Goal: Task Accomplishment & Management: Manage account settings

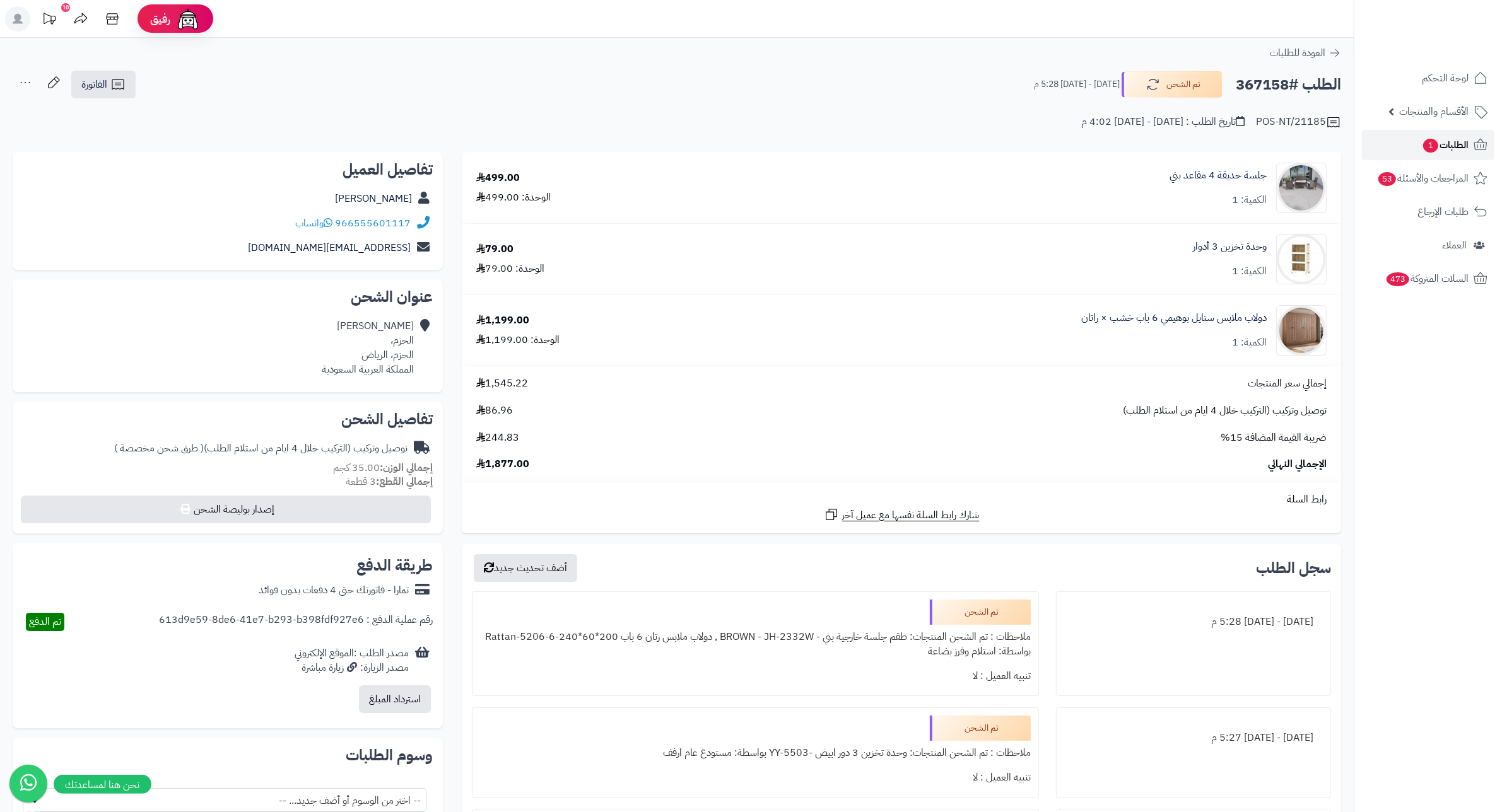
drag, startPoint x: 0, startPoint y: 0, endPoint x: 1399, endPoint y: 145, distance: 1406.5
click at [1399, 145] on link "الطلبات 1" at bounding box center [1428, 145] width 132 height 31
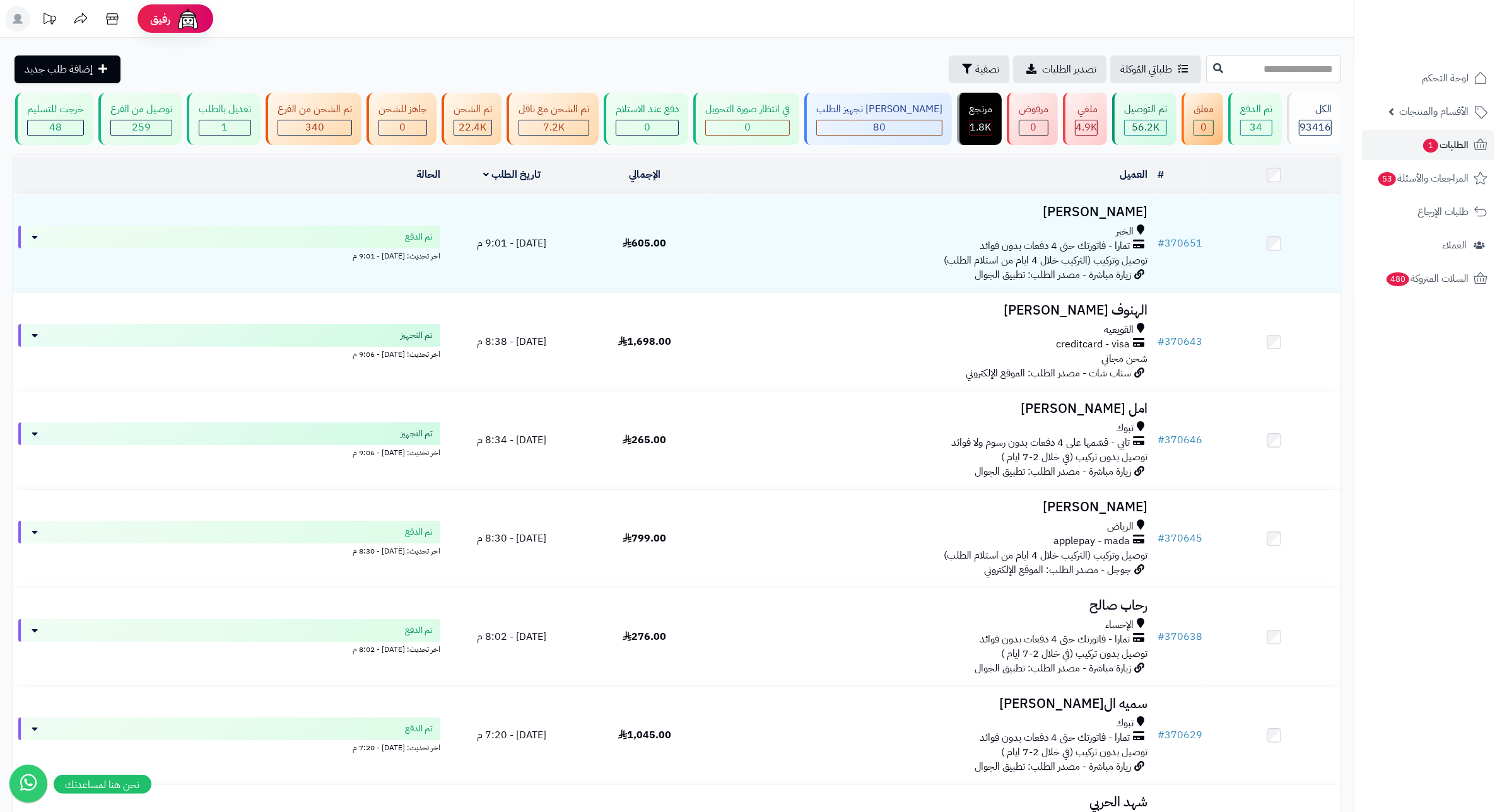
click at [1292, 69] on input "text" at bounding box center [1274, 69] width 135 height 29
type input "******"
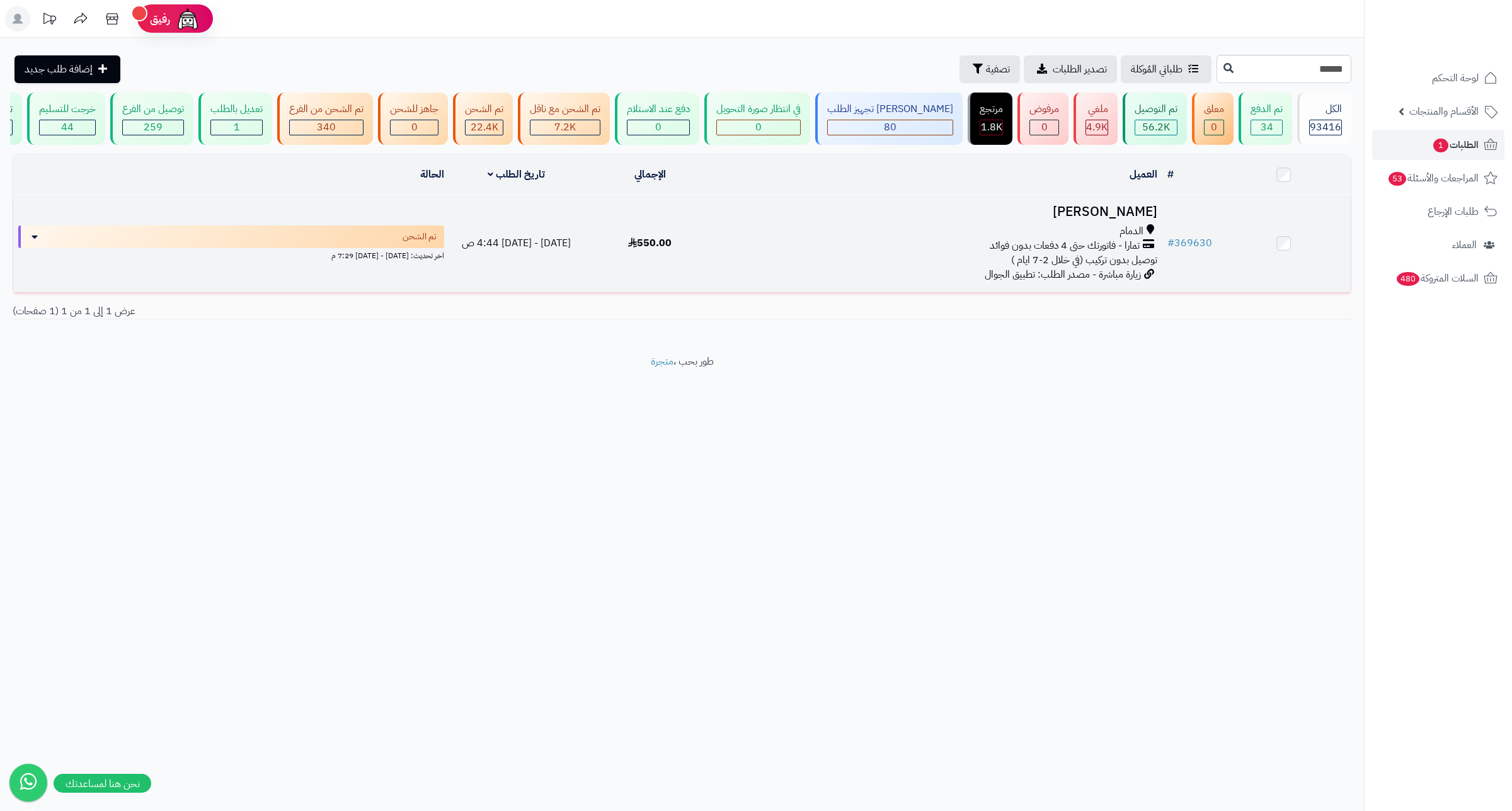
click at [1126, 219] on h3 "[PERSON_NAME]" at bounding box center [939, 212] width 435 height 14
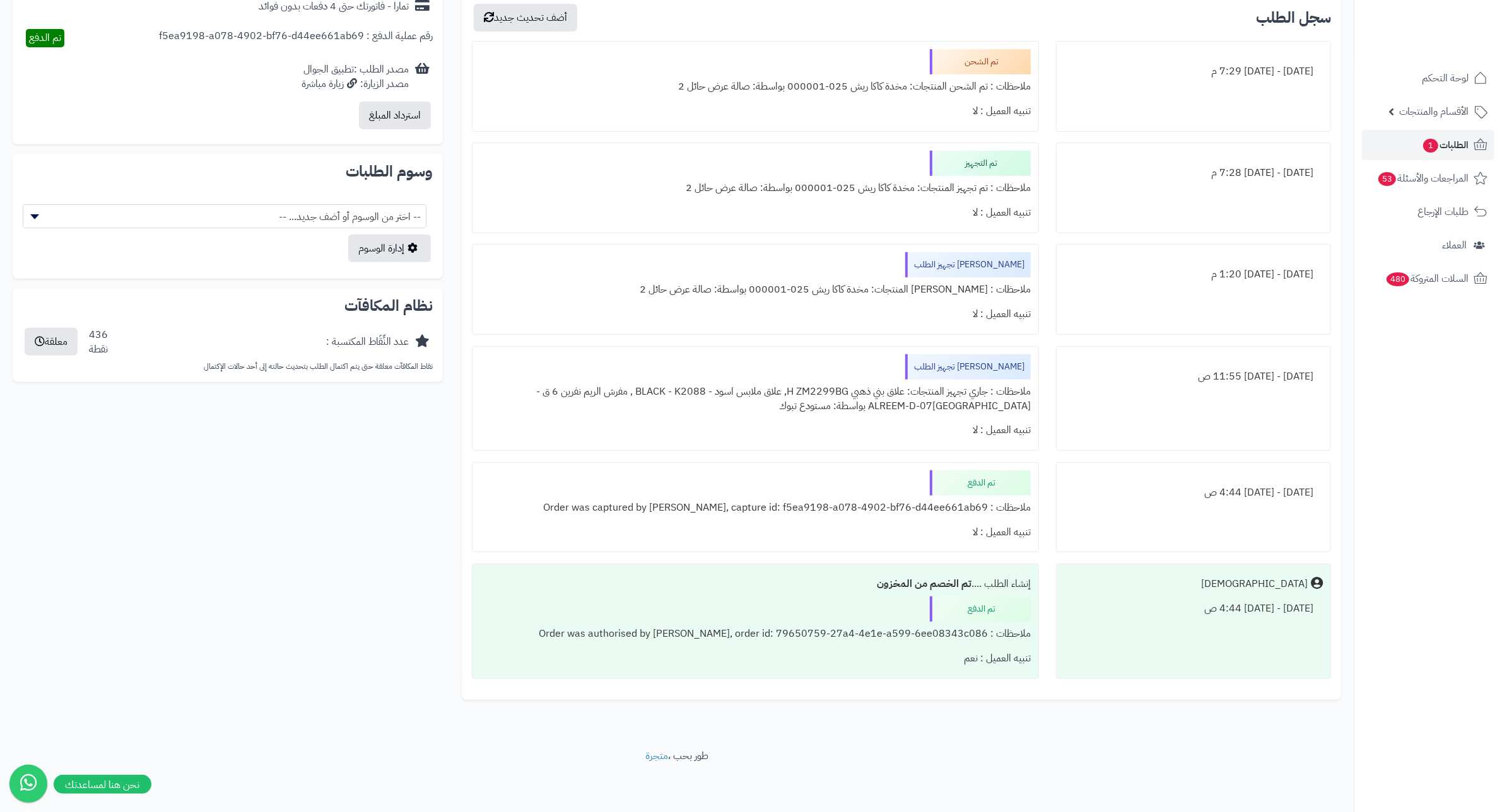
scroll to position [545, 0]
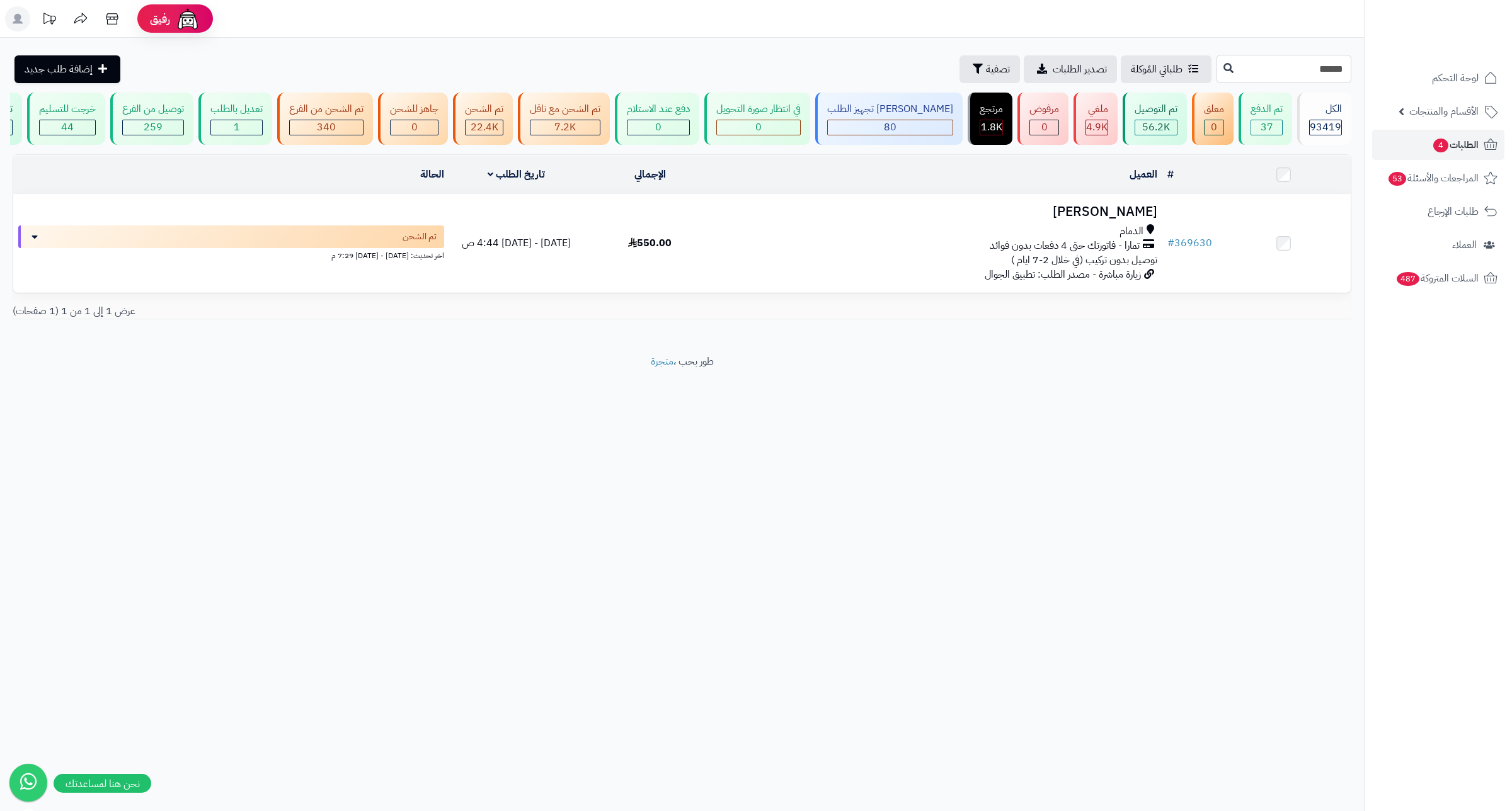
click at [1288, 64] on input "******" at bounding box center [1284, 69] width 135 height 28
type input "******"
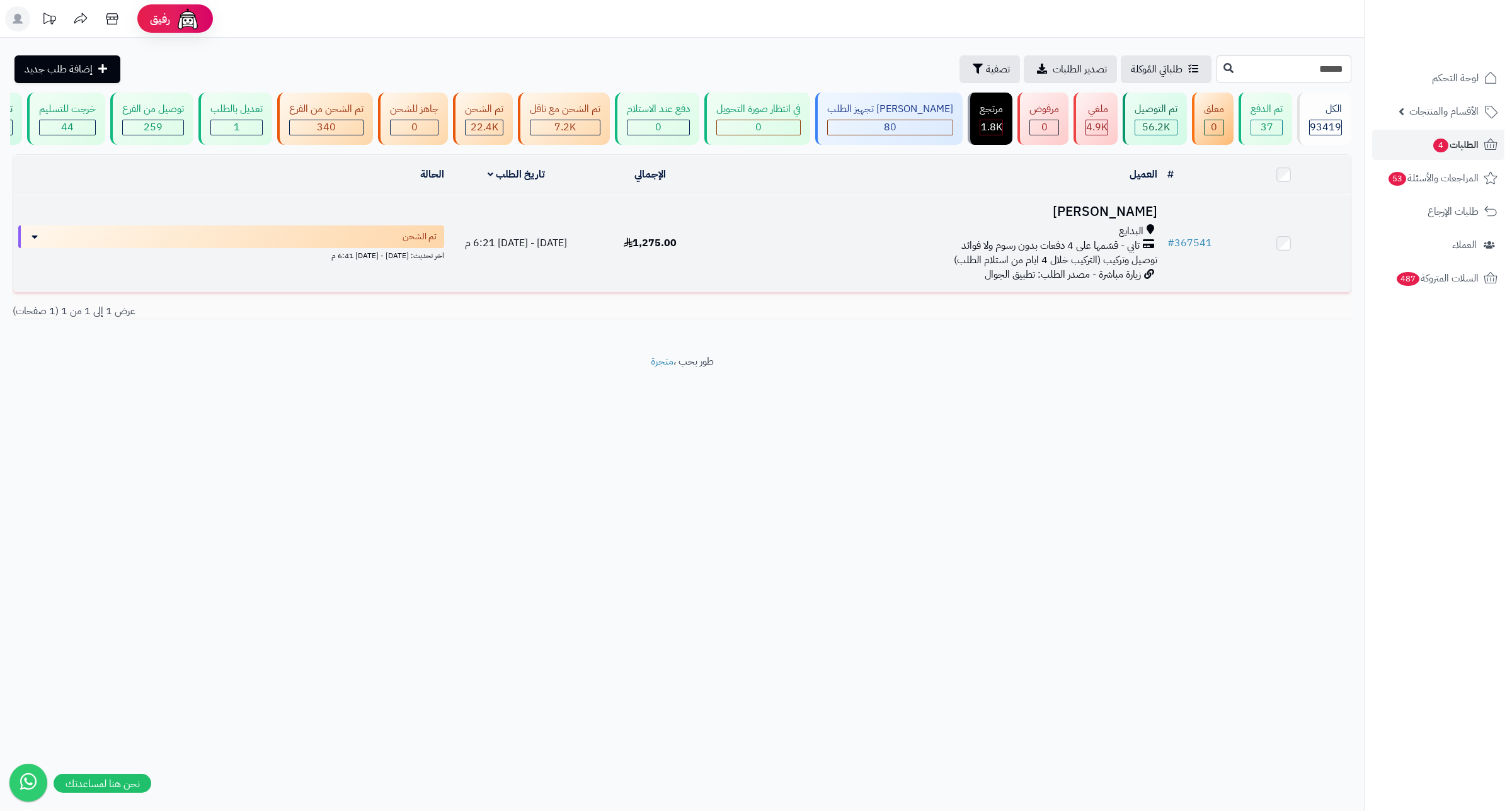
click at [1132, 219] on h3 "مضاوي الفرحان" at bounding box center [939, 212] width 435 height 14
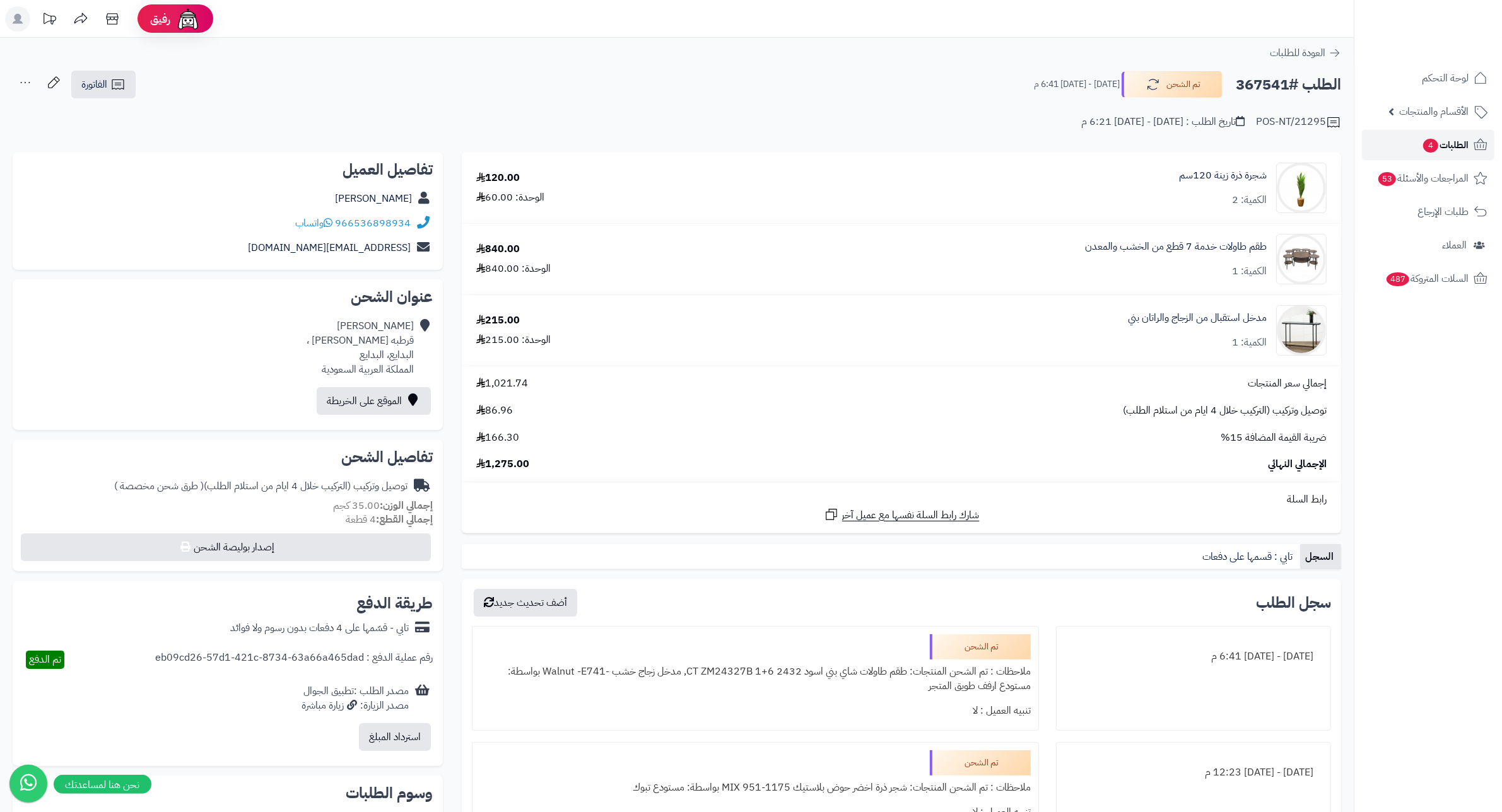
click at [1433, 153] on span "الطلبات 4" at bounding box center [1446, 145] width 47 height 18
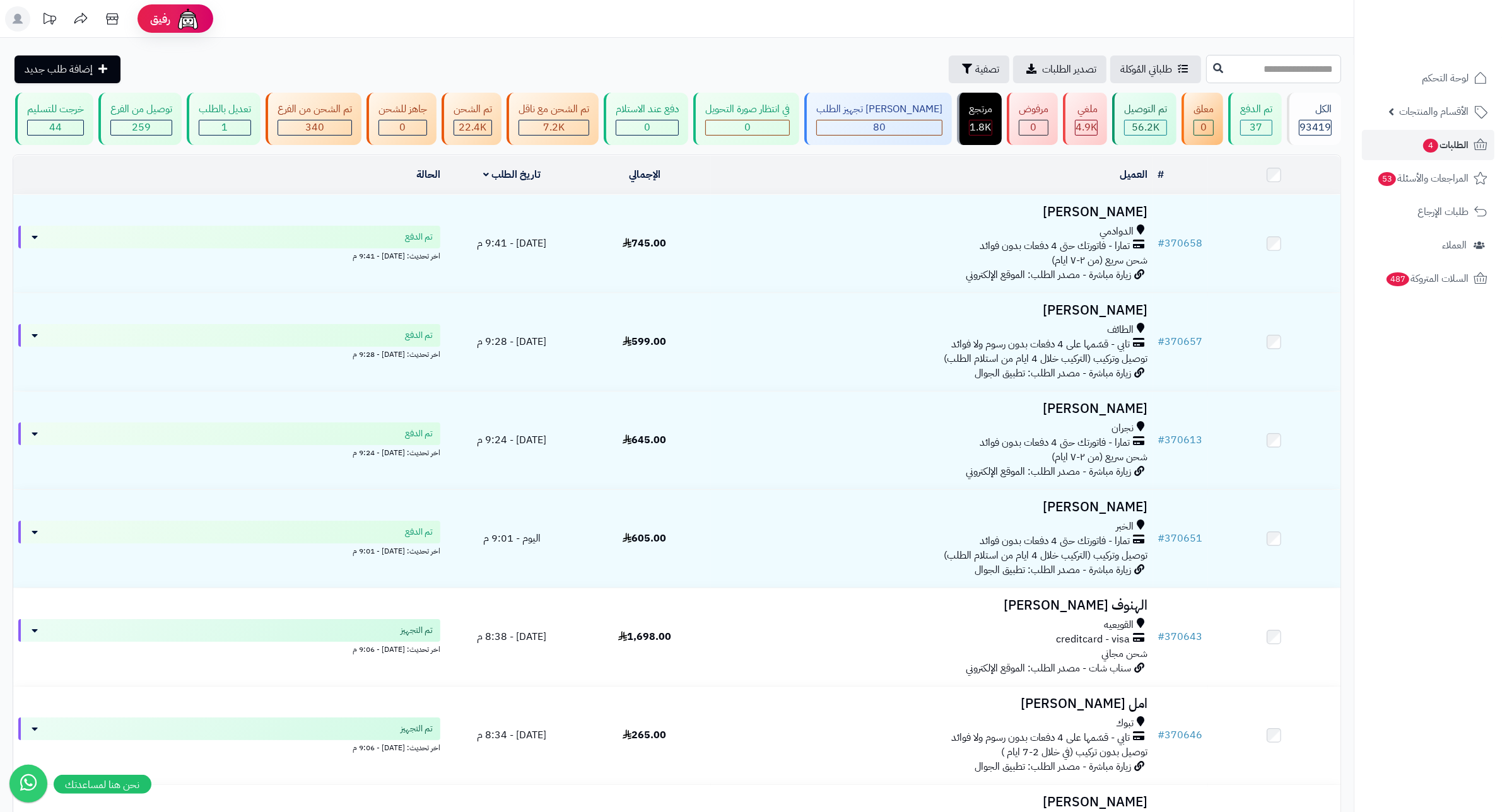
click at [1275, 68] on input "text" at bounding box center [1274, 69] width 135 height 29
type input "******"
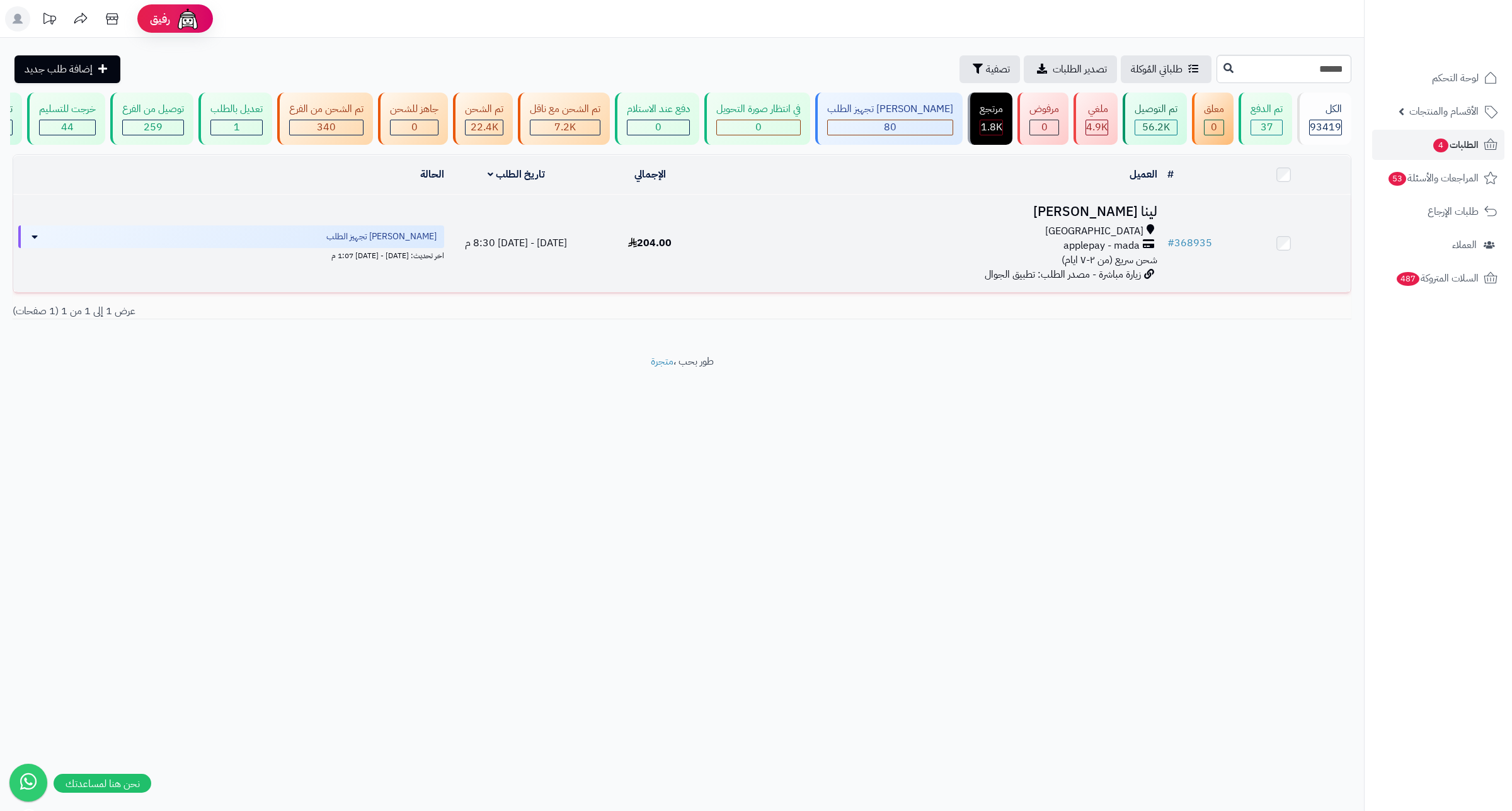
click at [1128, 219] on h3 "لينا العنزي العنزي" at bounding box center [939, 212] width 435 height 14
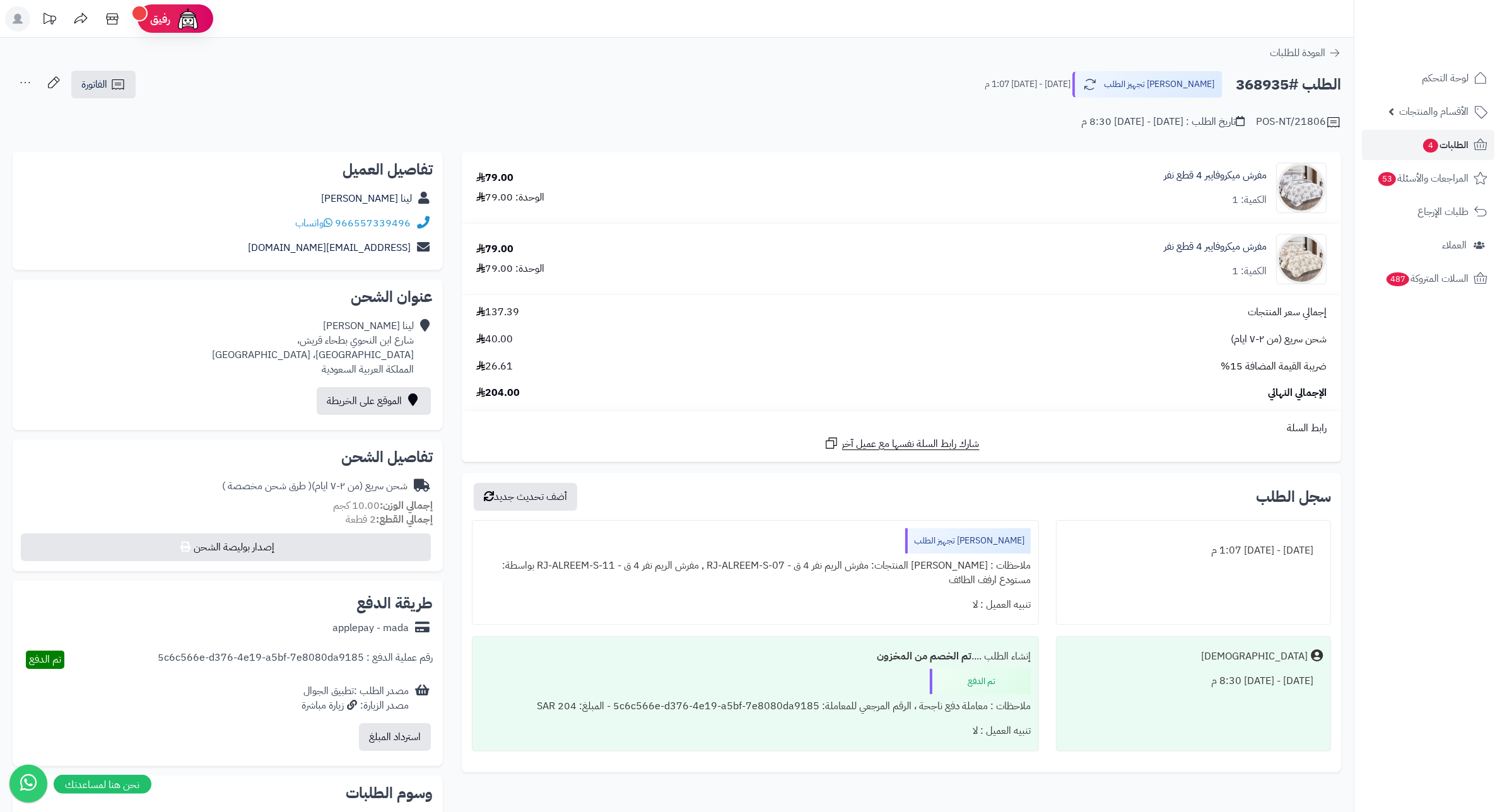
drag, startPoint x: 1147, startPoint y: 122, endPoint x: 1042, endPoint y: 136, distance: 105.9
click at [1045, 127] on div "POS-NT/21806 تاريخ الطلب : السبت - ٩ أغسطس ٢٠٢٥ - 8:30 م" at bounding box center [677, 115] width 1329 height 31
click at [1039, 163] on div "مفرش ميكروفايبر 4 قطع نفر الكمية: 1" at bounding box center [1050, 188] width 573 height 50
click at [1408, 146] on link "الطلبات 4" at bounding box center [1428, 145] width 132 height 31
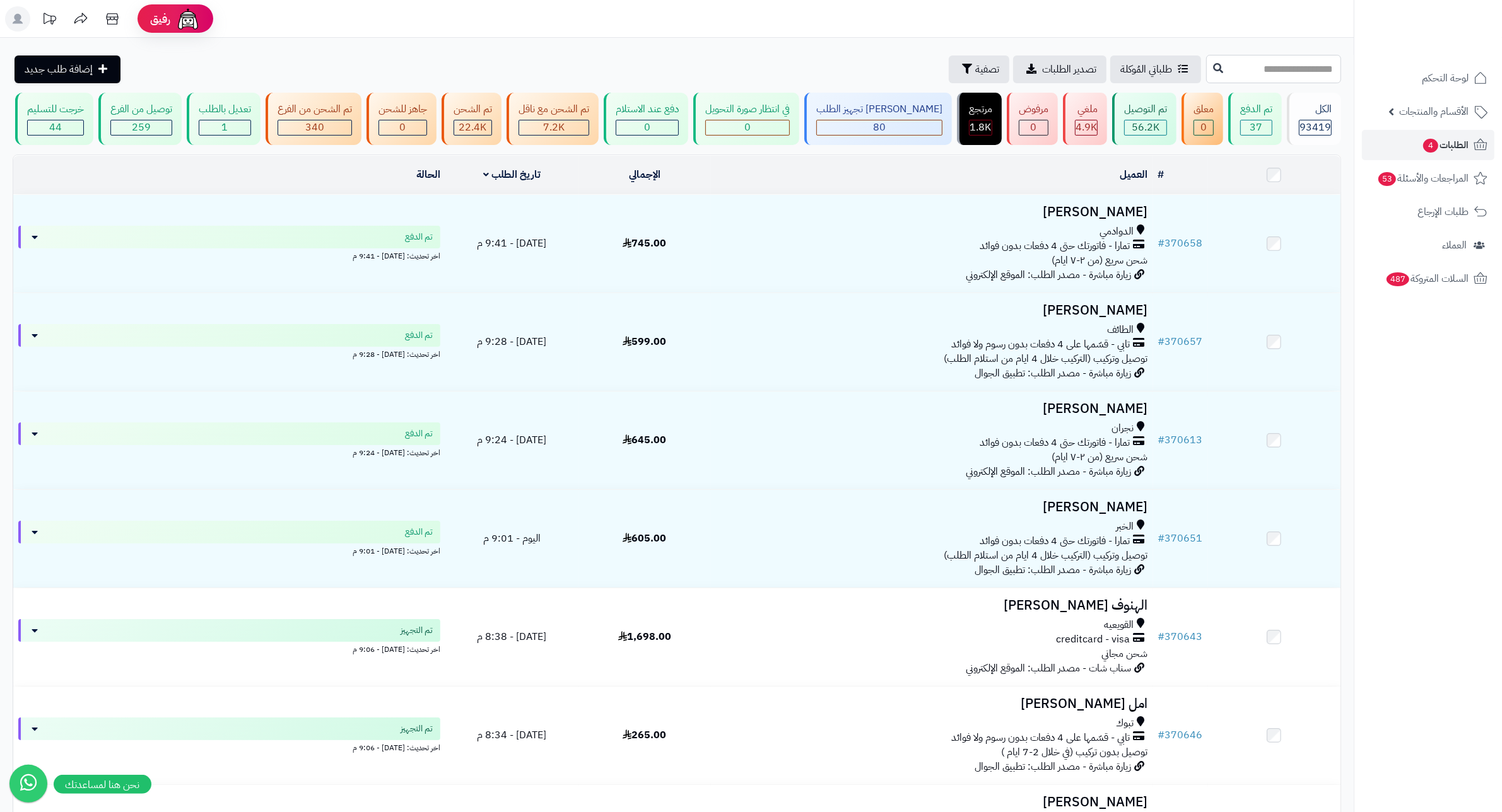
click at [1295, 71] on input "text" at bounding box center [1274, 69] width 135 height 29
type input "******"
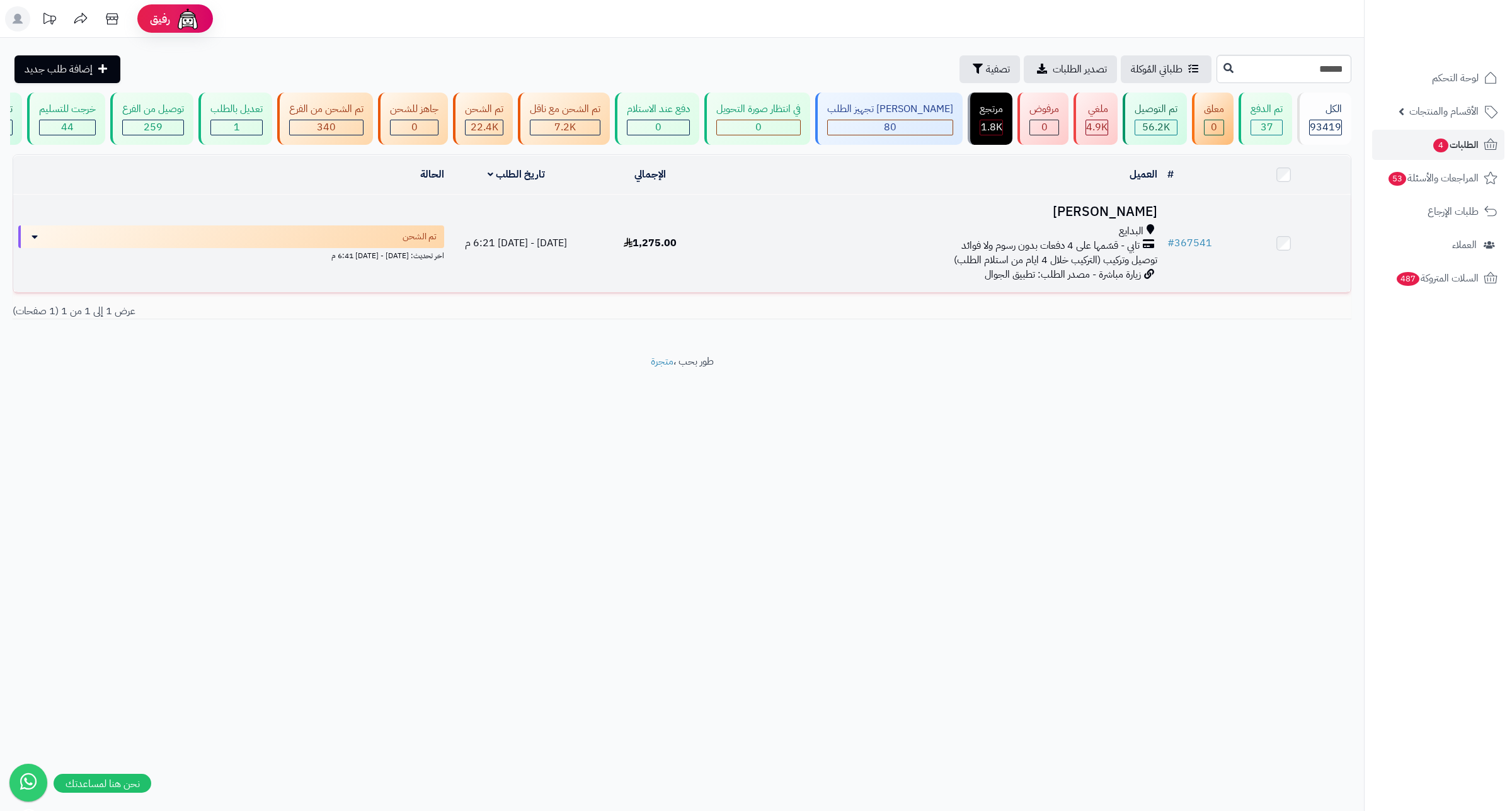
click at [1131, 219] on h3 "[PERSON_NAME]" at bounding box center [939, 212] width 435 height 14
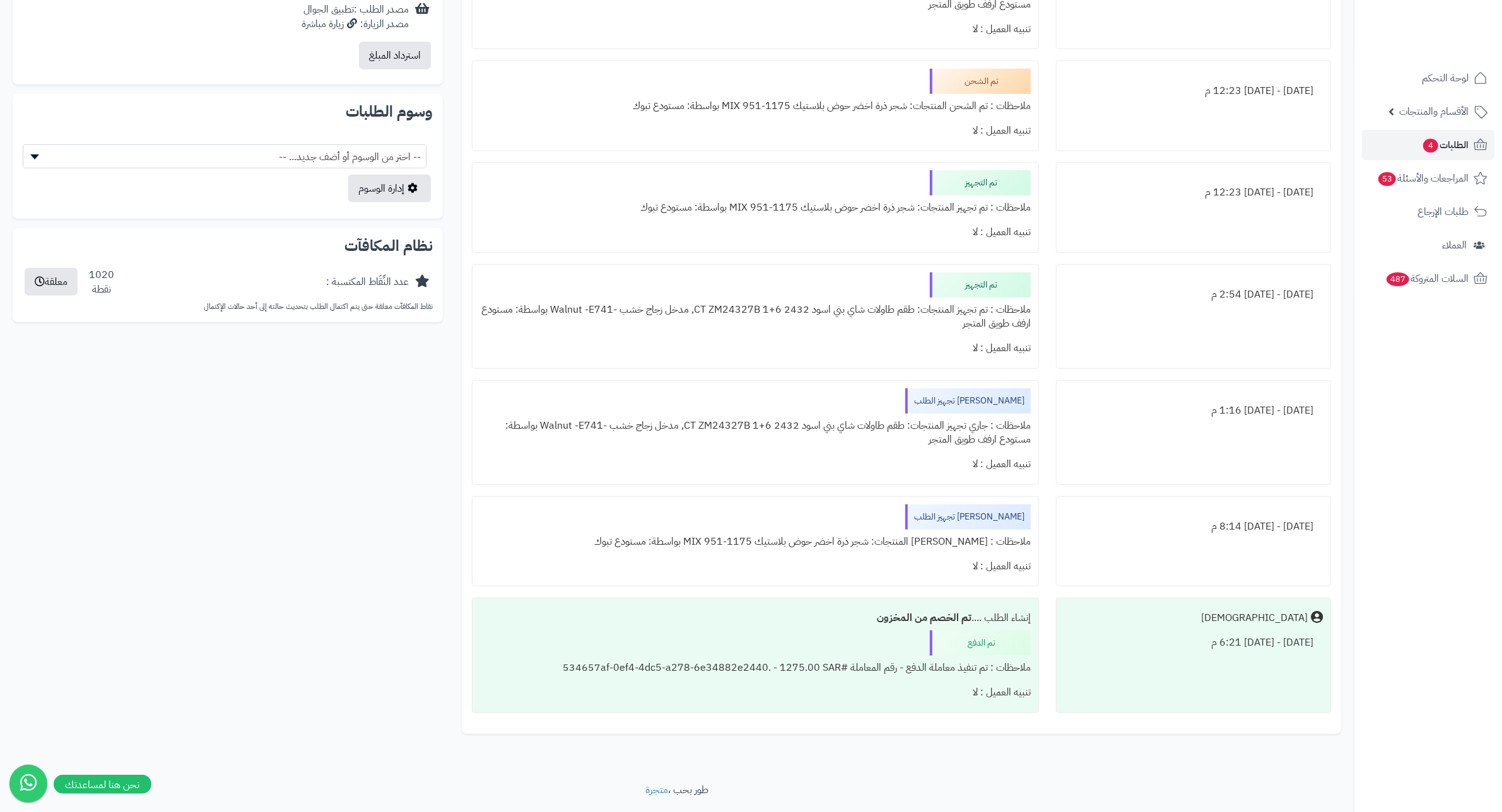
scroll to position [709, 0]
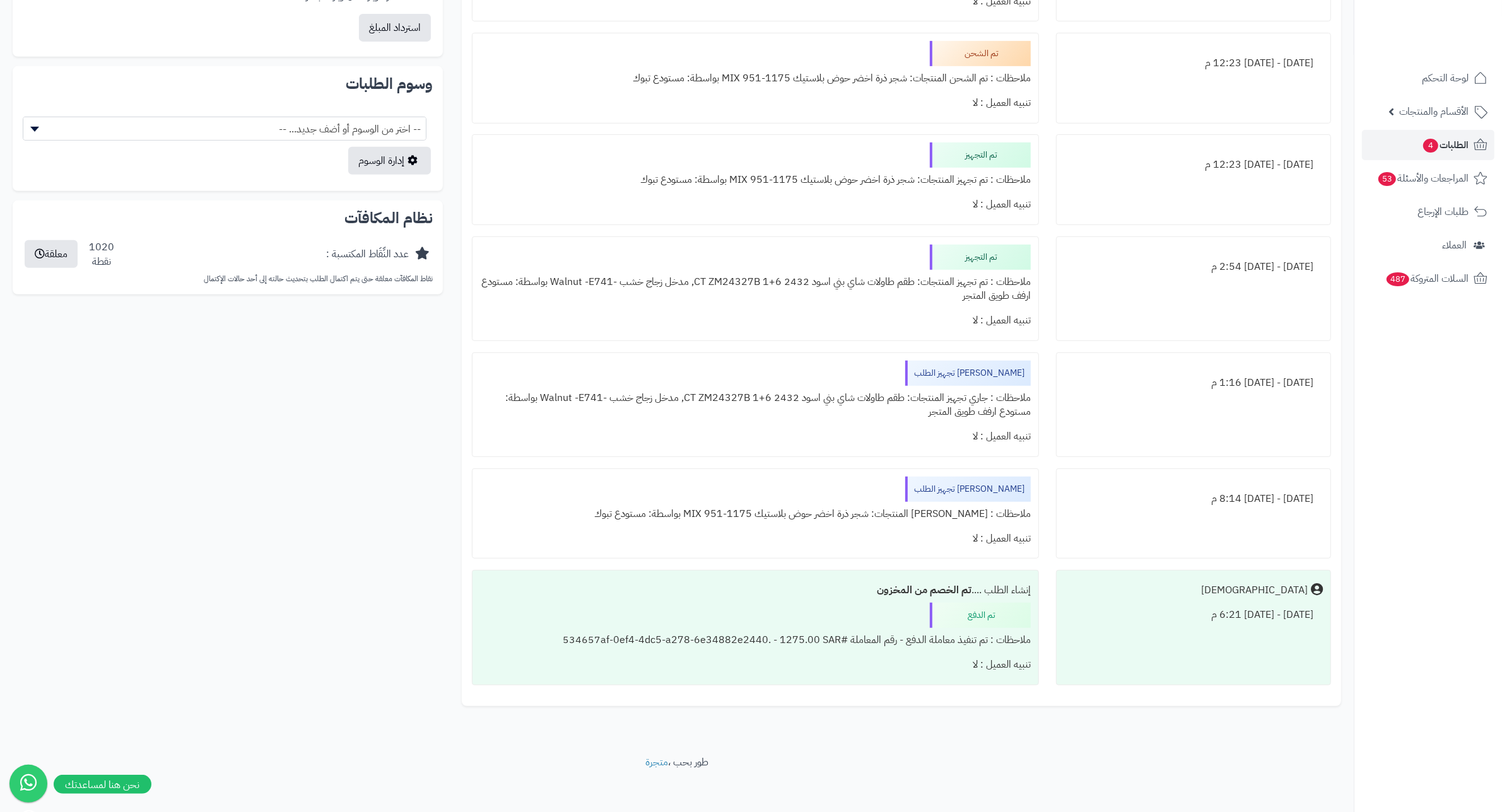
drag, startPoint x: 902, startPoint y: 289, endPoint x: 821, endPoint y: 292, distance: 81.1
click at [821, 292] on div "ملاحظات : تم تجهيز المنتجات: طقم طاولات شاي بني اسود 2432 CT ZM24327B 1+6, مدخل…" at bounding box center [755, 290] width 551 height 39
click at [884, 323] on div "تنبيه العميل : لا" at bounding box center [755, 320] width 551 height 24
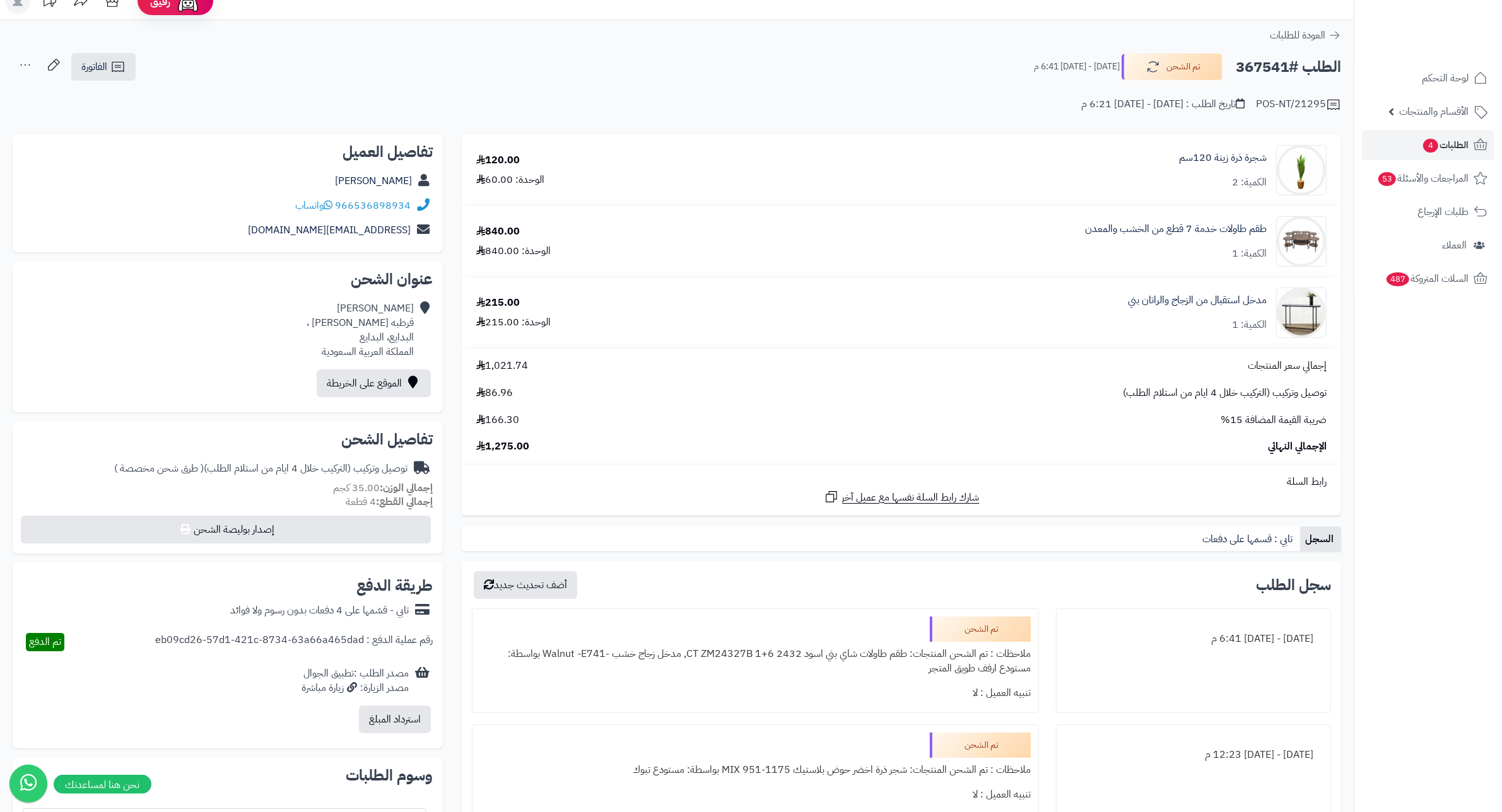
scroll to position [0, 0]
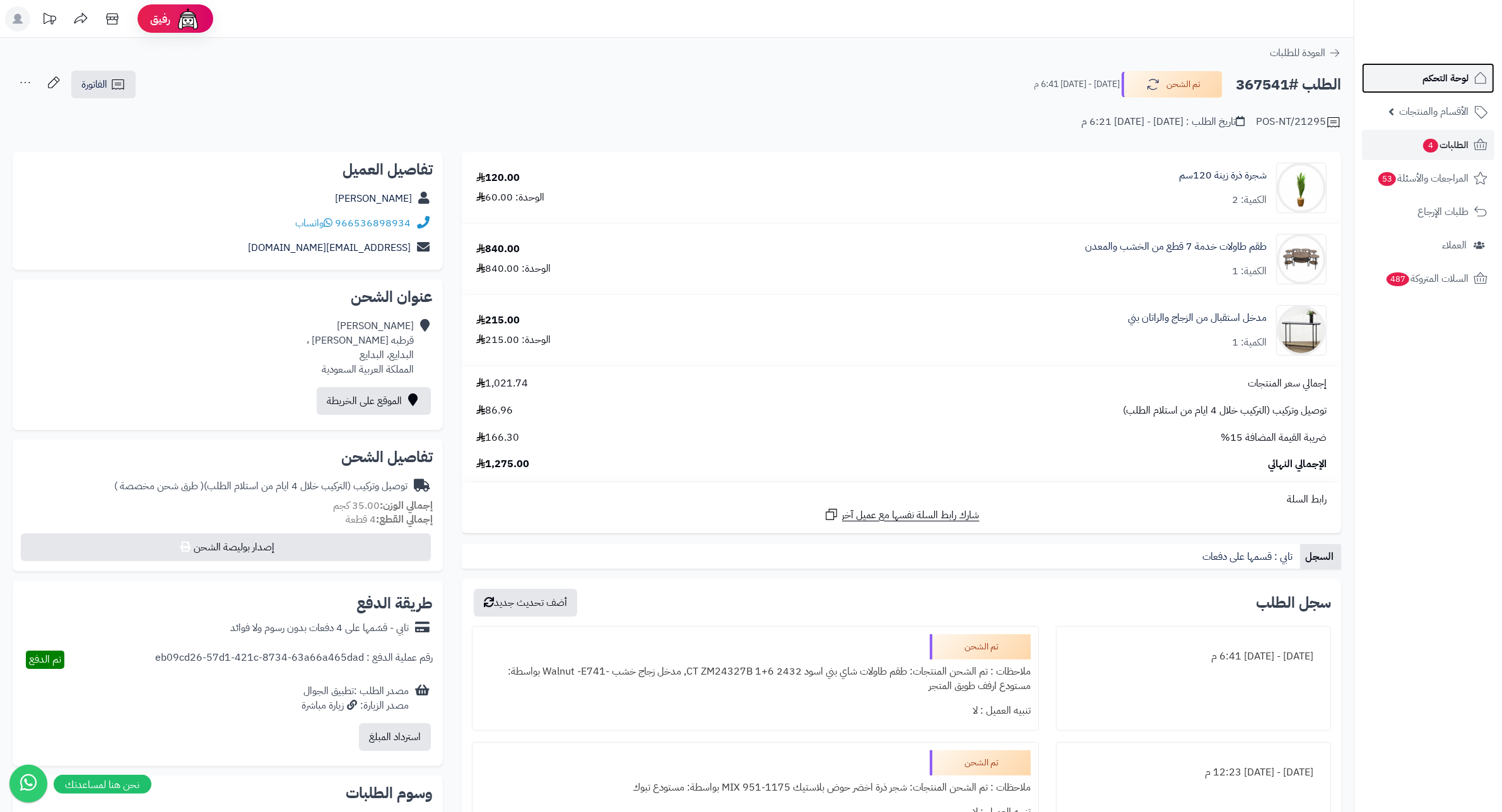
click at [1425, 82] on span "لوحة التحكم" at bounding box center [1446, 78] width 46 height 18
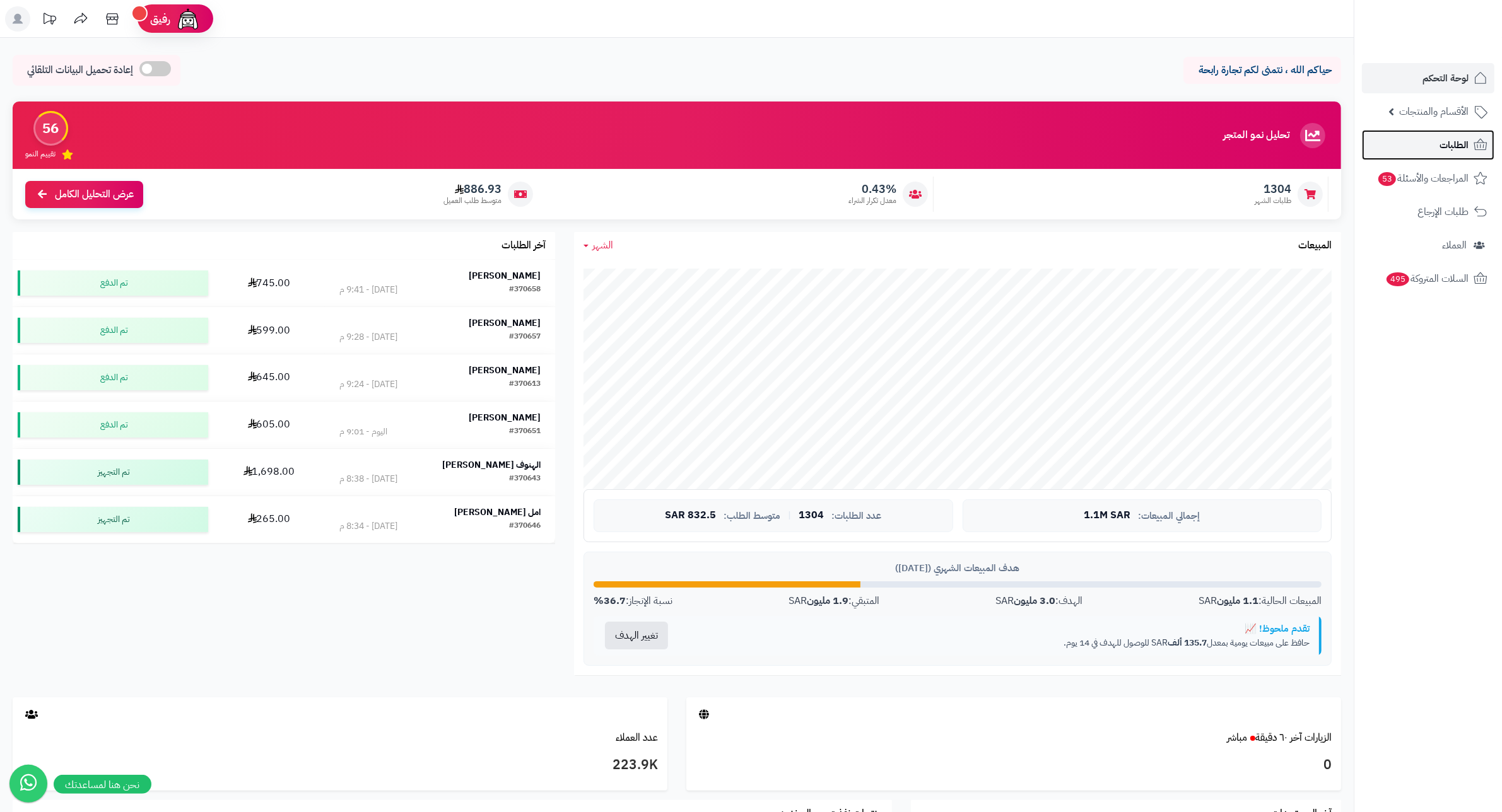
click at [1458, 149] on span "الطلبات" at bounding box center [1454, 145] width 29 height 18
click at [1456, 156] on link "الطلبات" at bounding box center [1428, 145] width 132 height 31
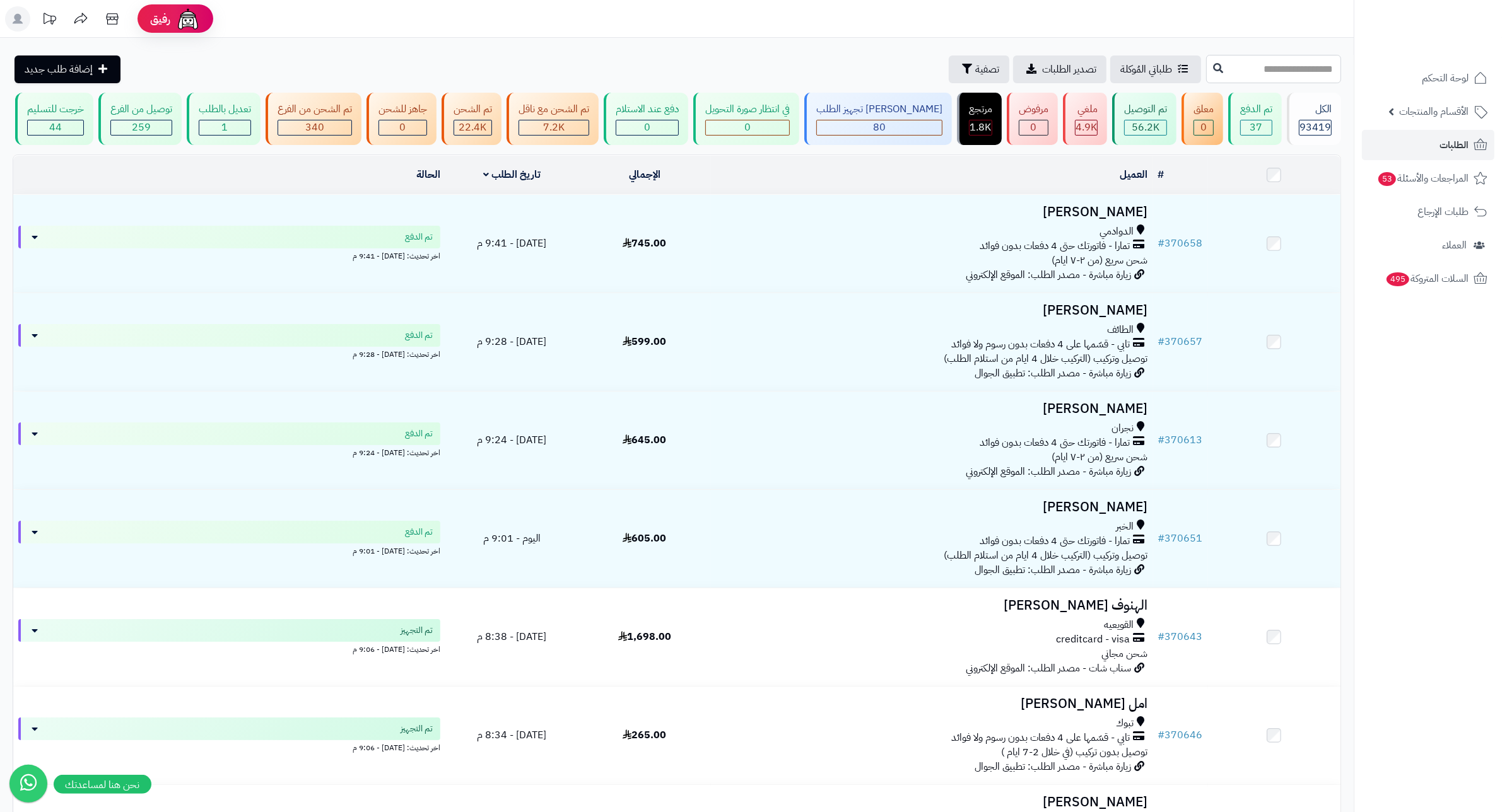
click at [1310, 71] on input "text" at bounding box center [1274, 69] width 135 height 29
click at [976, 73] on span "تصفية" at bounding box center [987, 69] width 24 height 15
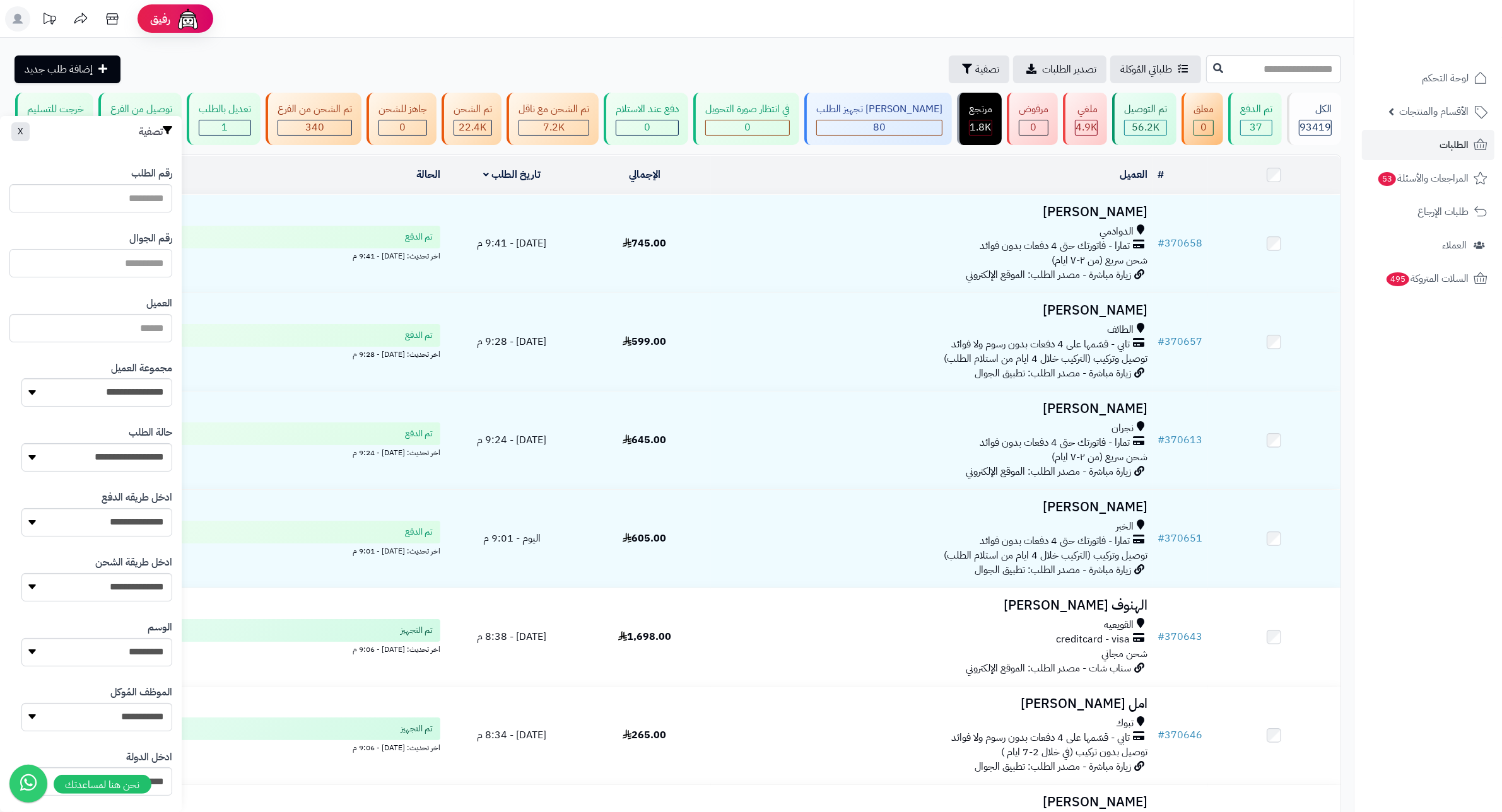
click at [158, 269] on input "text" at bounding box center [91, 263] width 163 height 29
type input "*********"
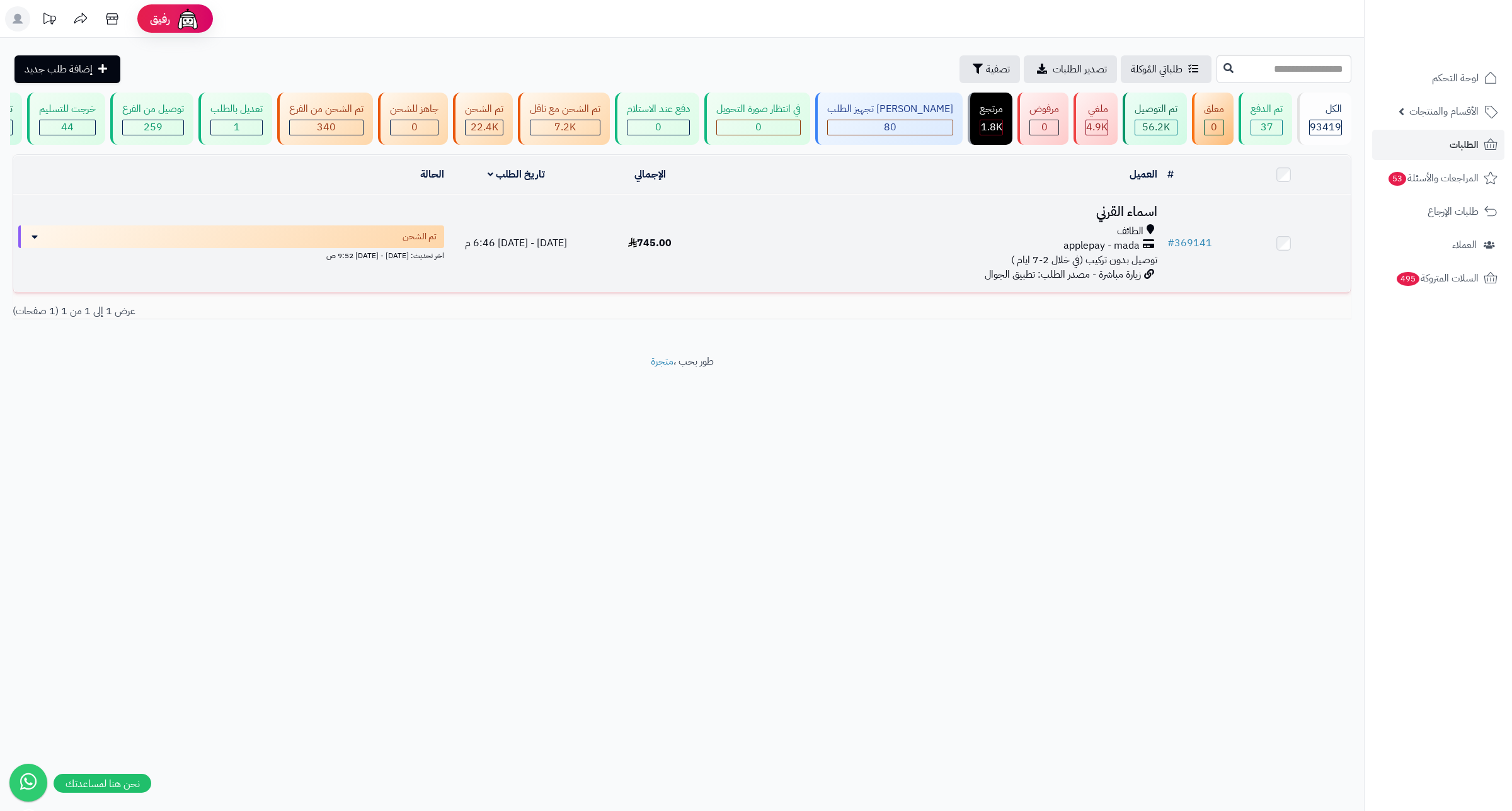
click at [1108, 219] on h3 "اسماء القرني" at bounding box center [939, 212] width 435 height 14
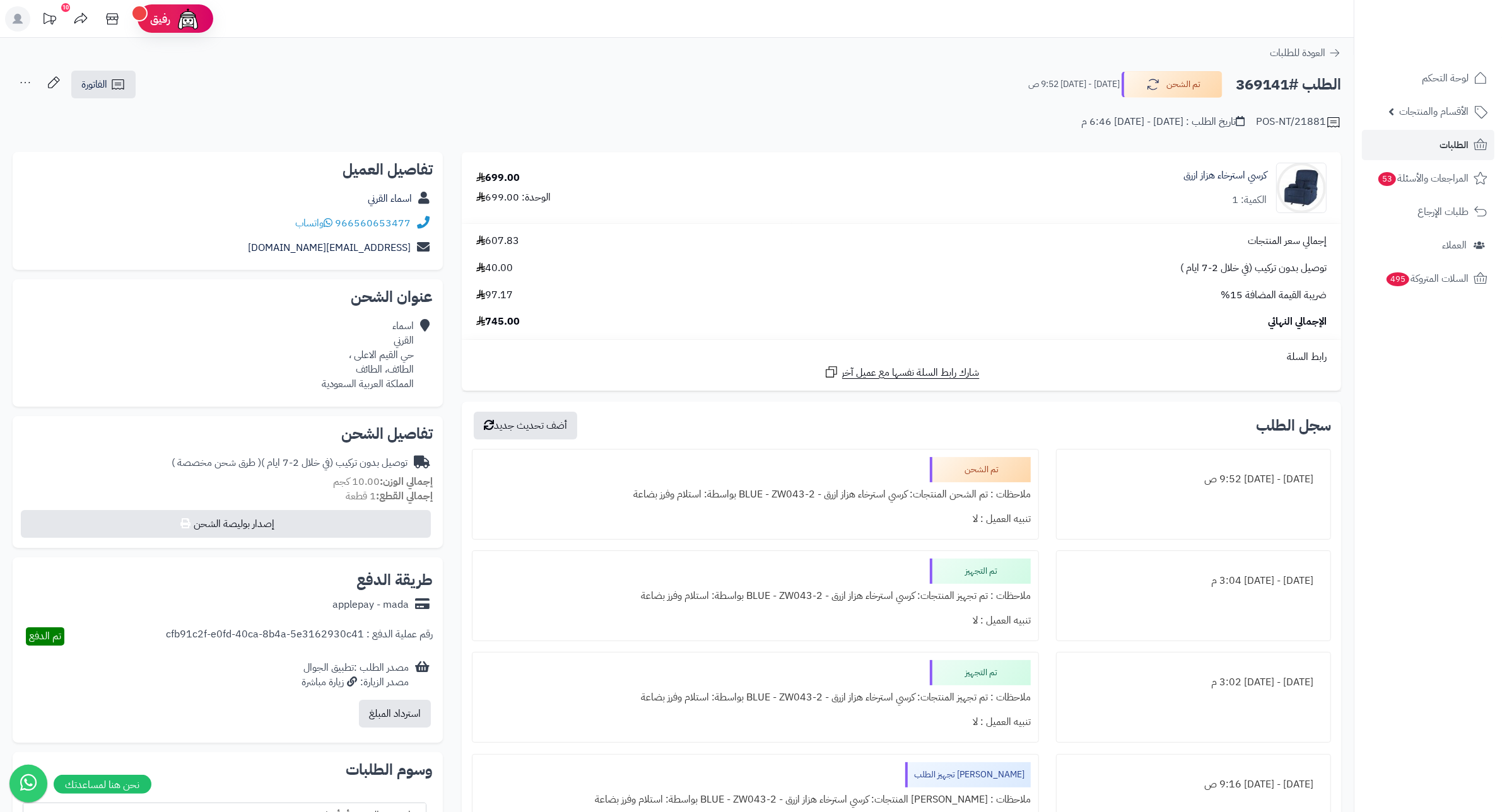
drag, startPoint x: 1156, startPoint y: 118, endPoint x: 1041, endPoint y: 129, distance: 115.5
click at [1041, 129] on div "POS-NT/21881 تاريخ الطلب : [DATE] - [DATE] 6:46 م" at bounding box center [677, 115] width 1329 height 31
click at [1052, 172] on div "كرسي استرخاء هزاز ازرق الكمية: 1" at bounding box center [1067, 188] width 539 height 50
